Goal: Task Accomplishment & Management: Use online tool/utility

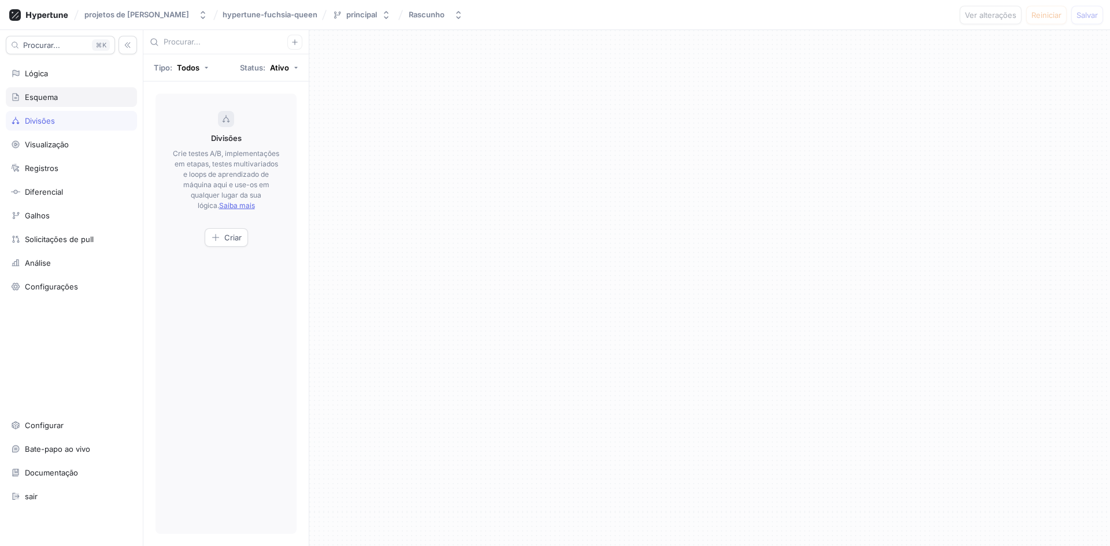
click at [47, 92] on font "Esquema" at bounding box center [41, 96] width 33 height 9
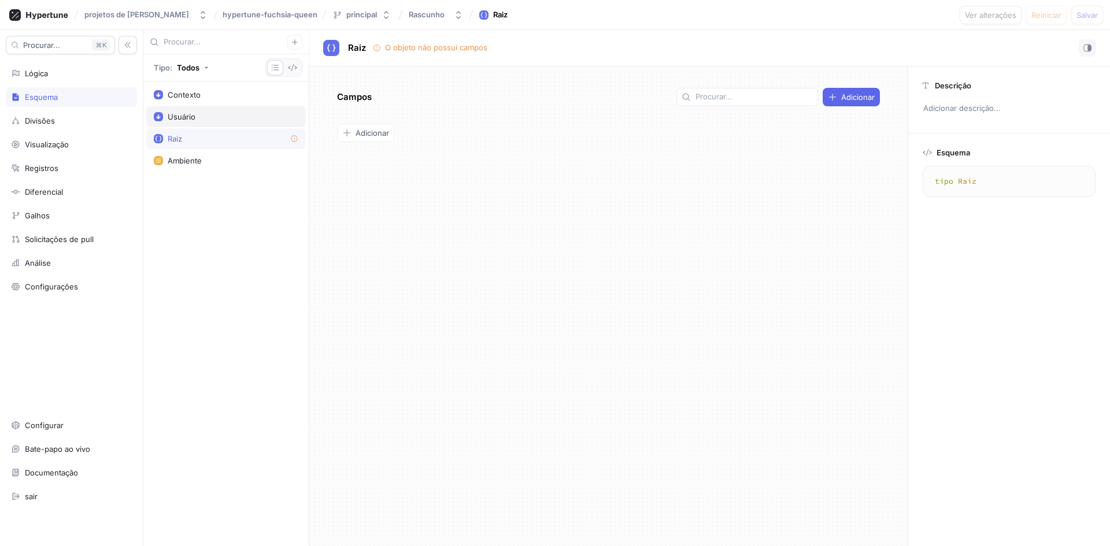
click at [208, 118] on div "Usuário" at bounding box center [226, 116] width 145 height 9
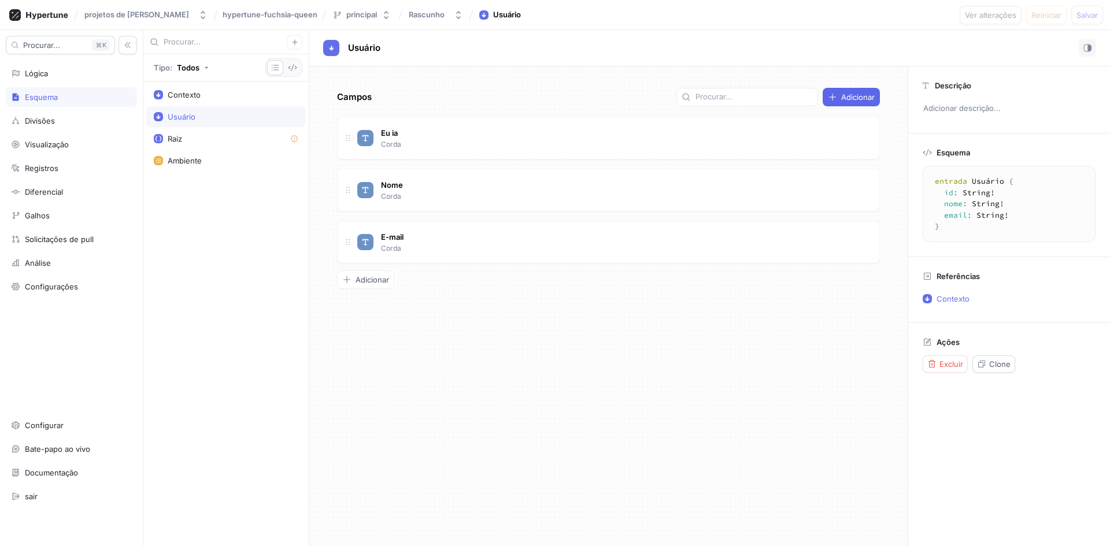
click at [234, 108] on div "Usuário" at bounding box center [226, 116] width 160 height 21
click at [234, 101] on div "Contexto" at bounding box center [226, 94] width 160 height 21
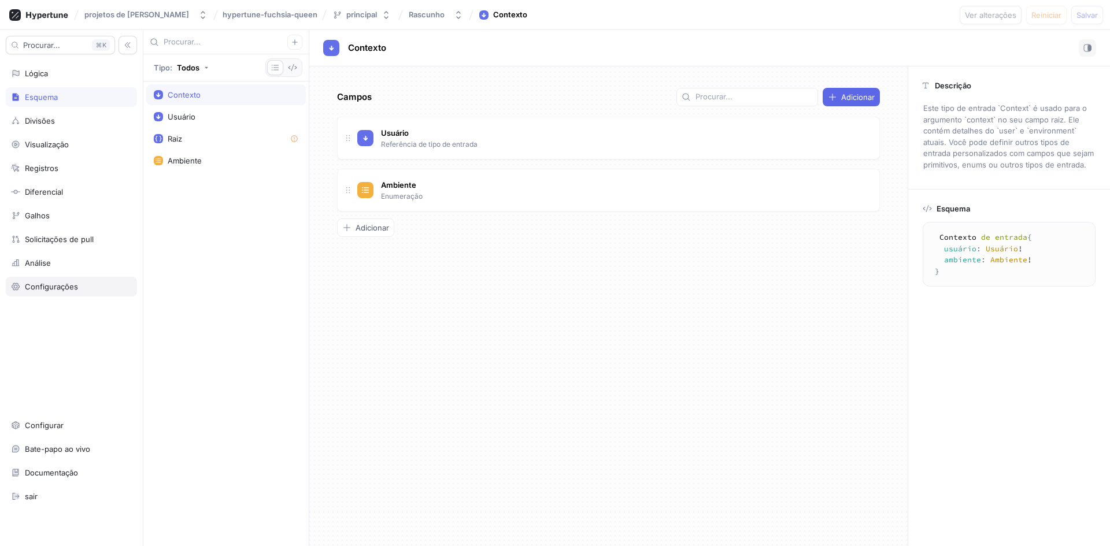
click at [53, 291] on div "Configurações" at bounding box center [71, 287] width 131 height 20
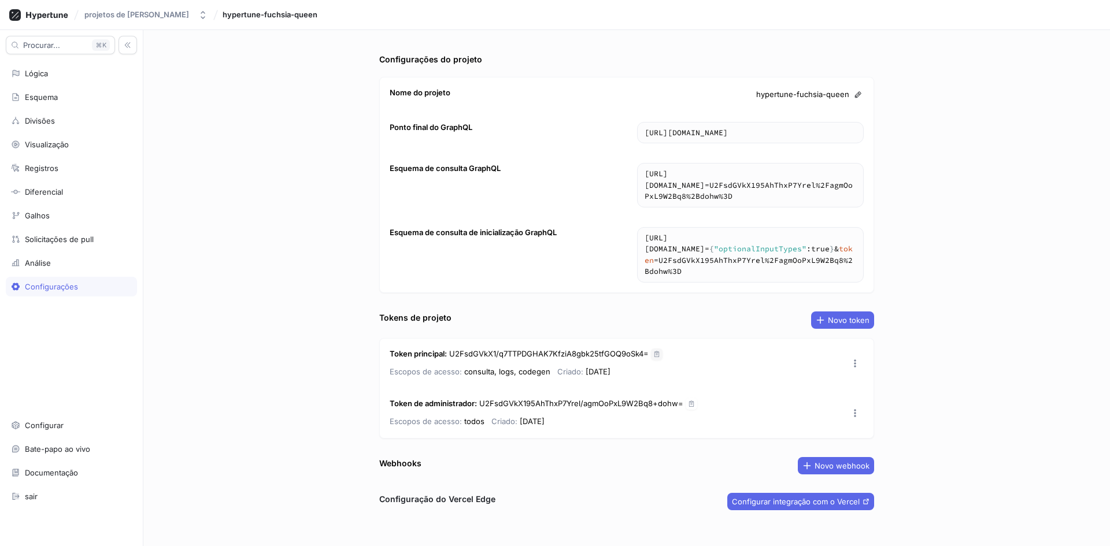
click at [653, 353] on icon "button" at bounding box center [656, 354] width 7 height 7
click at [655, 351] on icon "button" at bounding box center [656, 354] width 7 height 7
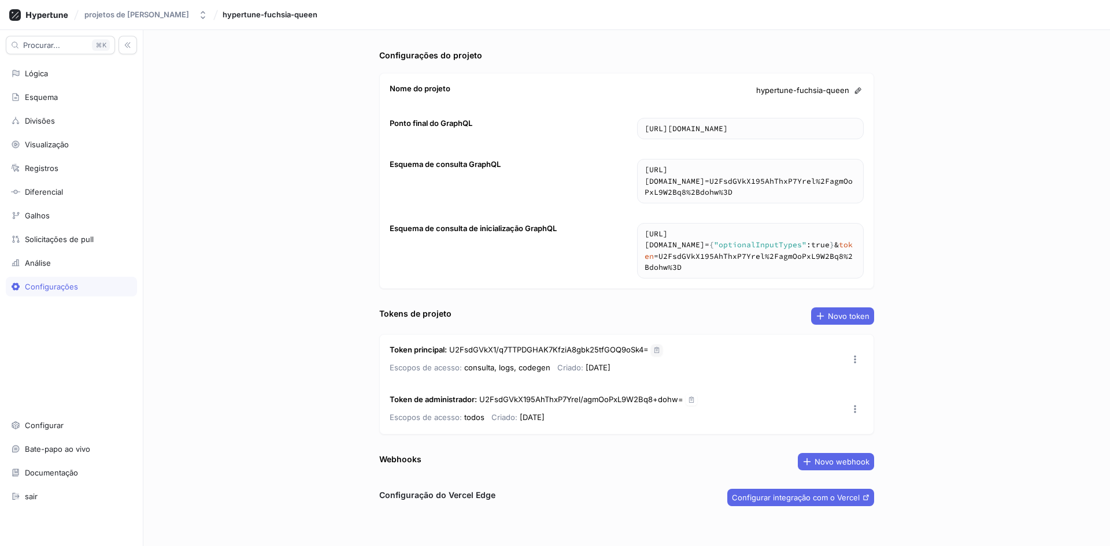
scroll to position [10, 0]
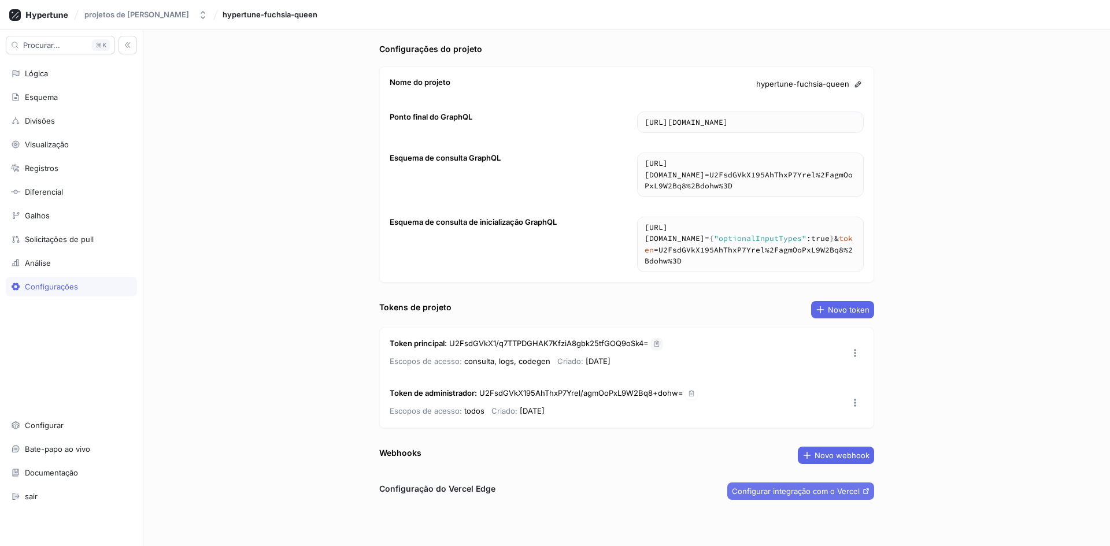
click at [767, 492] on font "Configurar integração com o Vercel" at bounding box center [796, 491] width 128 height 9
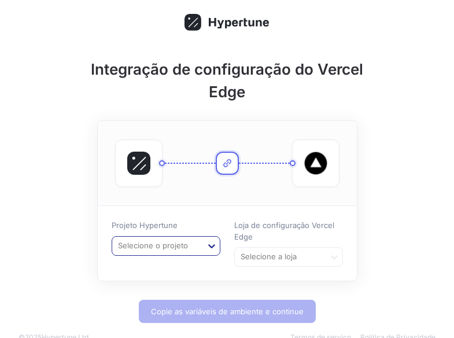
click at [205, 247] on div at bounding box center [211, 245] width 21 height 21
click at [199, 265] on font "hypertune-fuchsia-queen" at bounding box center [164, 269] width 93 height 9
click at [284, 254] on div "Selecione a loja" at bounding box center [288, 257] width 109 height 20
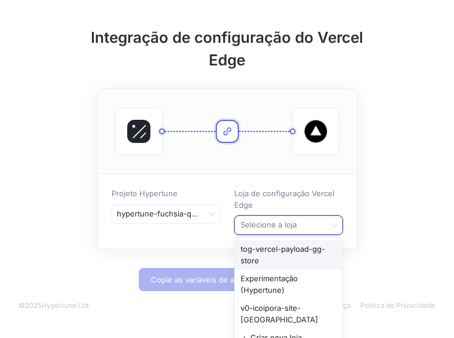
scroll to position [32, 0]
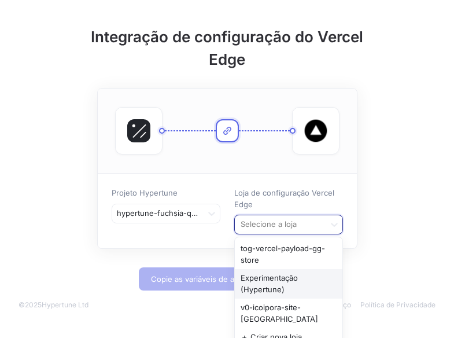
click at [304, 279] on div "Experimentação (Hypertune)" at bounding box center [289, 283] width 108 height 29
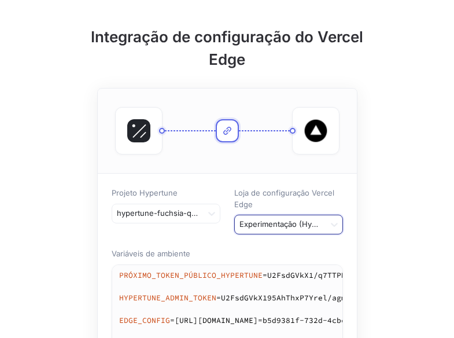
click at [302, 224] on div at bounding box center [279, 225] width 81 height 14
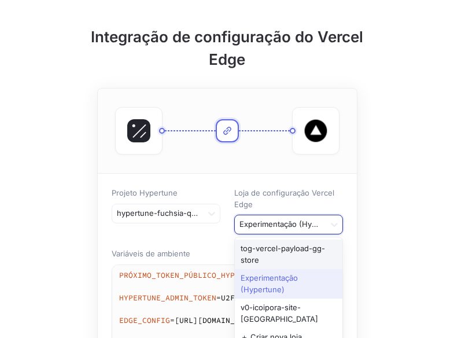
click at [402, 145] on div "Integração de configuração do Vercel Edge Projeto Hypertune hypertune-fuchsia-q…" at bounding box center [227, 219] width 454 height 502
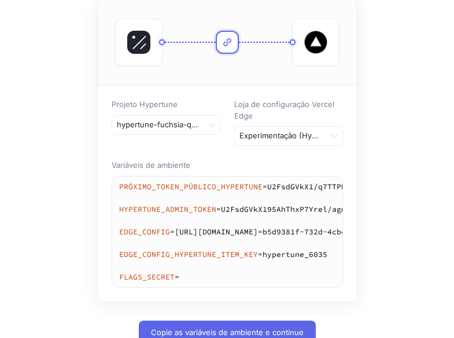
scroll to position [173, 0]
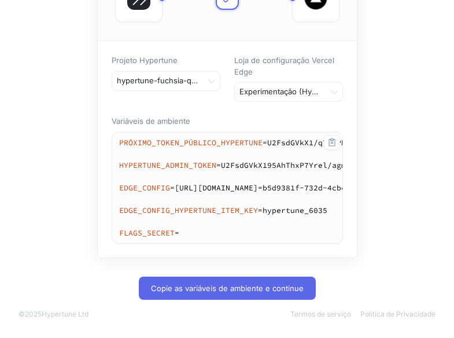
click at [206, 221] on textarea "NEXT_PUBLIC_HYPERTUNE_TOKEN=U2FsdGVkX1/q7TTPDGHAK7KfziA8gbk25tfGOQ9oSk4= HYPERT…" at bounding box center [404, 187] width 585 height 111
click at [335, 138] on icon "button" at bounding box center [331, 142] width 6 height 8
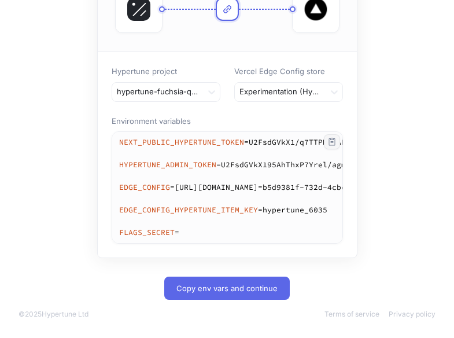
drag, startPoint x: 123, startPoint y: 131, endPoint x: 219, endPoint y: 201, distance: 119.2
click at [230, 220] on textarea "NEXT_PUBLIC_HYPERTUNE_TOKEN=U2FsdGVkX1/q7TTPDGHAK7KfziA8gbk25tfGOQ9oSk4= HYPERT…" at bounding box center [404, 187] width 585 height 111
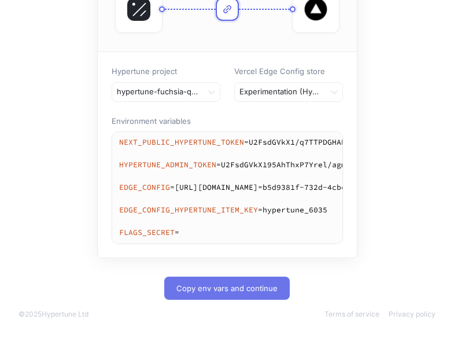
click at [235, 289] on span "Copy env vars and continue" at bounding box center [226, 287] width 101 height 7
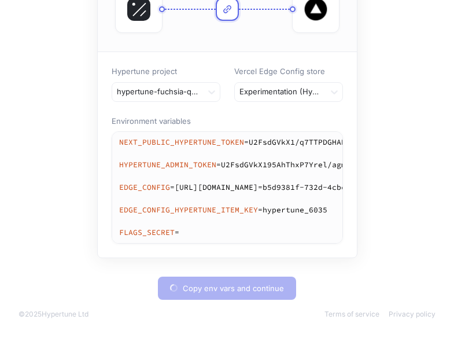
type textarea "NEXT_PUBLIC_HYPERTUNE_TOKEN=U2FsdGVkX1/q7TTPDGHAK7KfziA8gbk25tfGOQ9oSk4= HYPERT…"
